Goal: Transaction & Acquisition: Purchase product/service

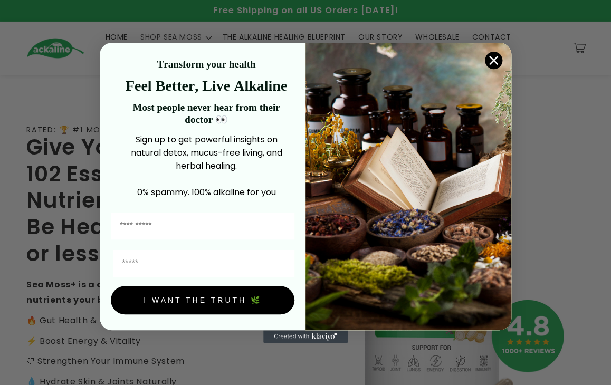
click at [88, 54] on img "POPUP Form" at bounding box center [408, 186] width 206 height 287
click at [88, 55] on circle "Close dialog" at bounding box center [493, 59] width 17 height 17
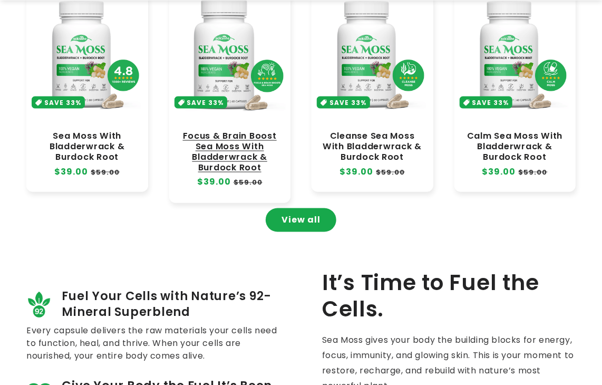
scroll to position [580, 0]
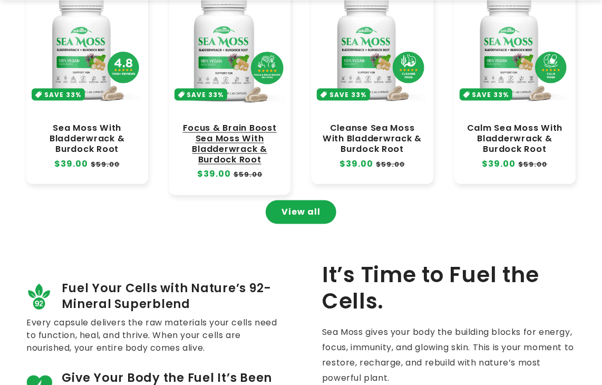
click at [88, 69] on link "Focus & Brain Boost Sea Moss With Bladderwrack & Burdock Root" at bounding box center [230, 144] width 101 height 43
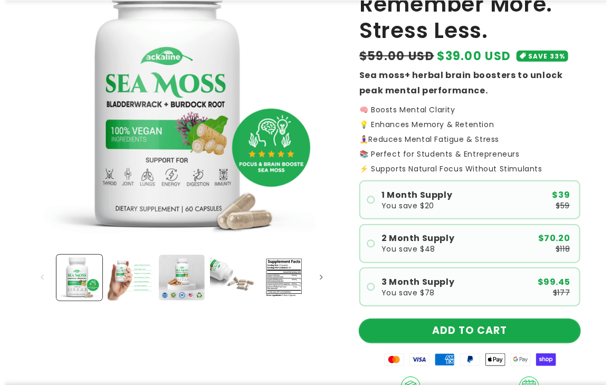
scroll to position [211, 0]
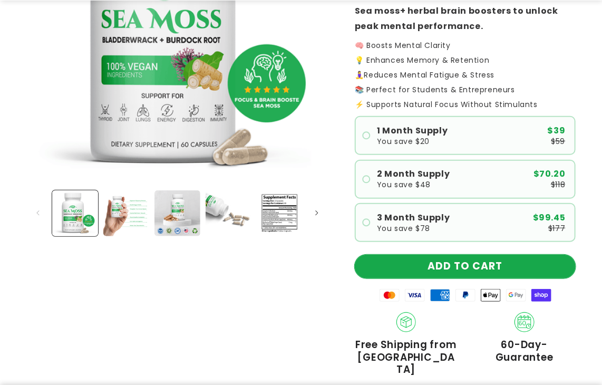
click at [463, 267] on button "ADD TO CART" at bounding box center [465, 267] width 221 height 24
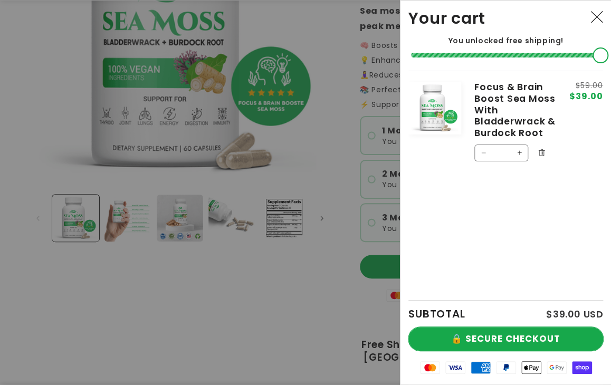
click at [503, 332] on button "🔒 SECURE CHECKOUT" at bounding box center [505, 339] width 195 height 24
